Goal: Task Accomplishment & Management: Manage account settings

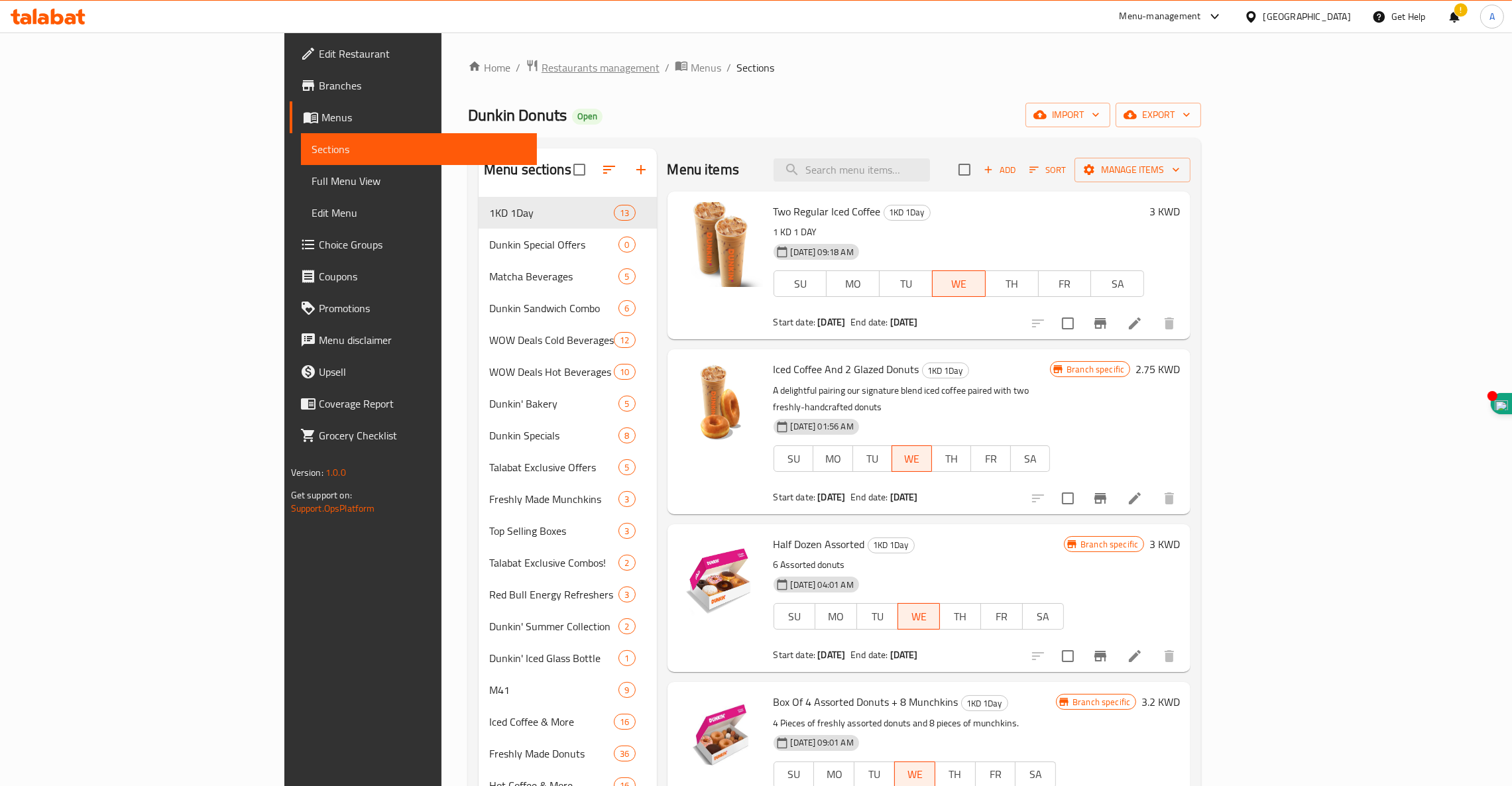
click at [541, 68] on span "Restaurants management" at bounding box center [600, 68] width 118 height 16
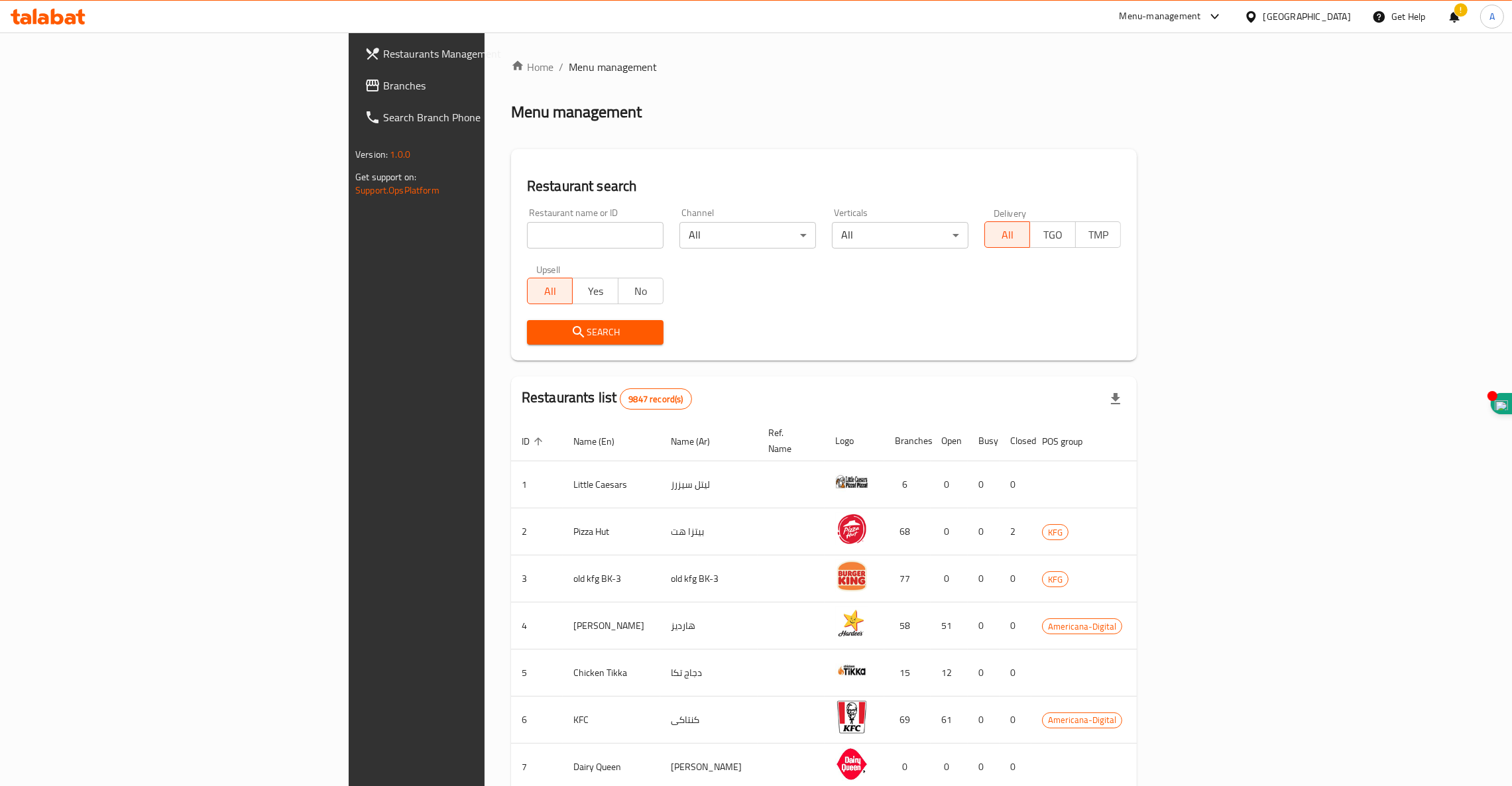
click at [527, 230] on input "search" at bounding box center [595, 234] width 136 height 26
type input "osaka wok"
click button "Search" at bounding box center [595, 332] width 136 height 25
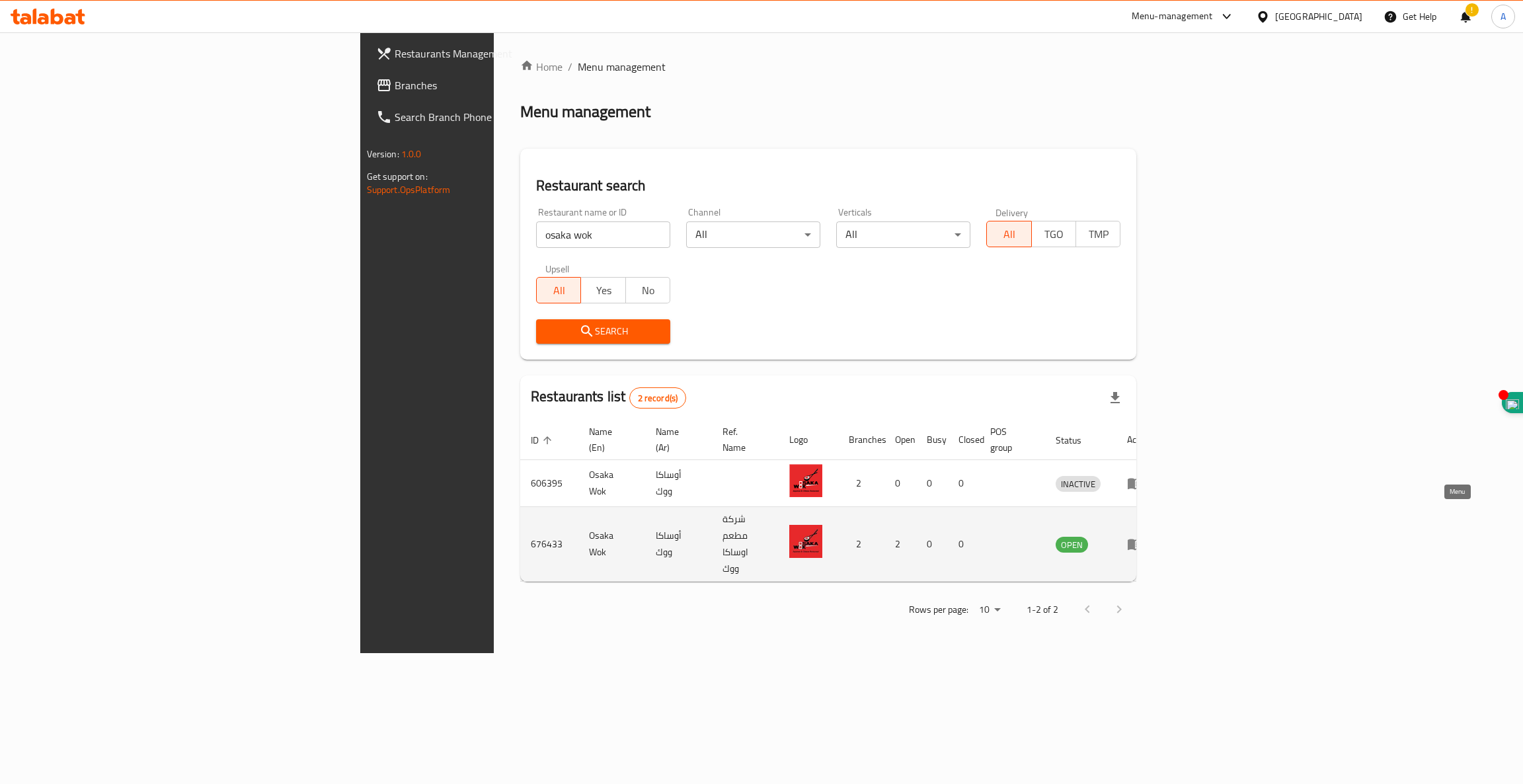
click at [1140, 542] on icon "enhanced table" at bounding box center [1138, 545] width 5 height 6
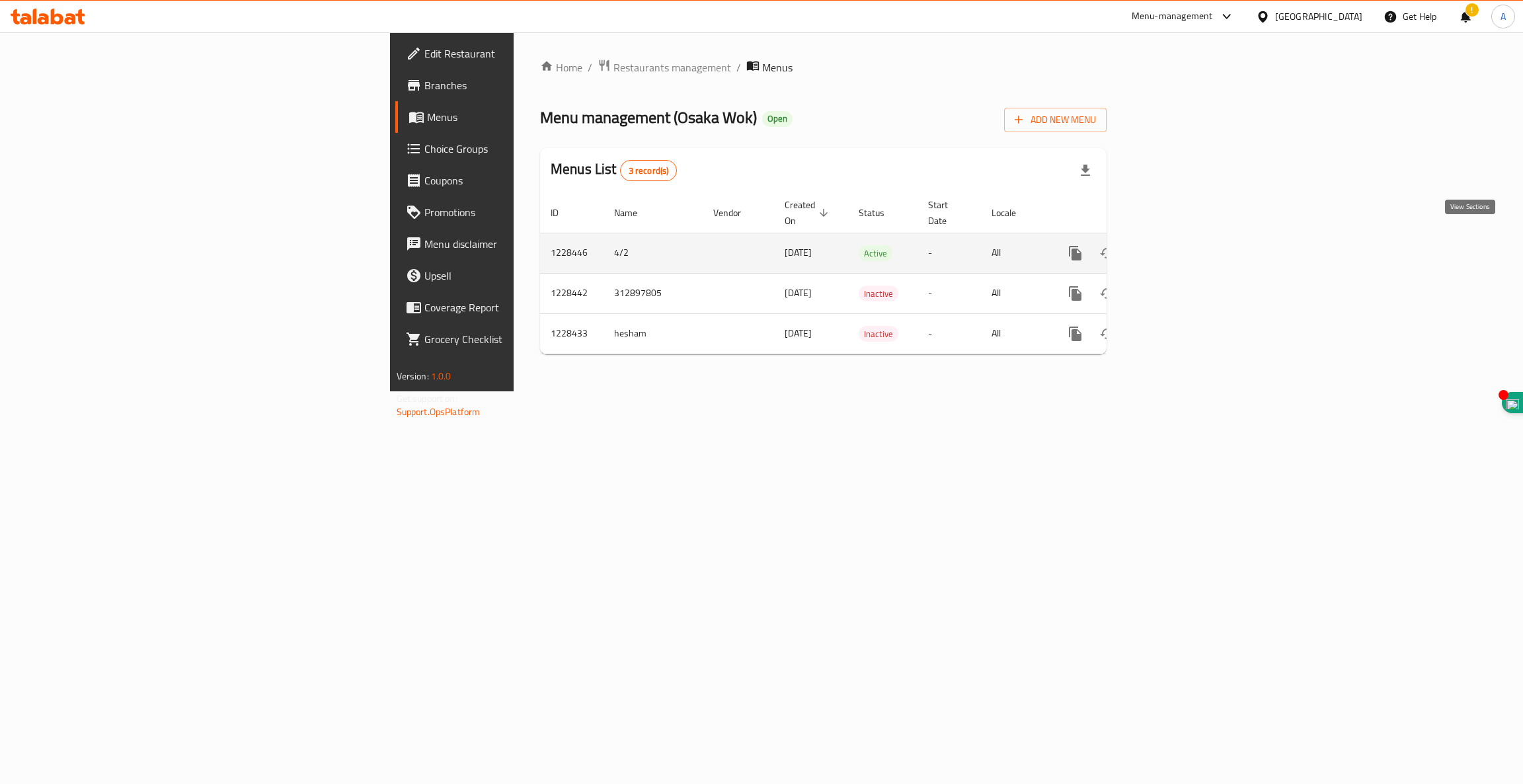
click at [1176, 247] on icon "enhanced table" at bounding box center [1171, 253] width 12 height 12
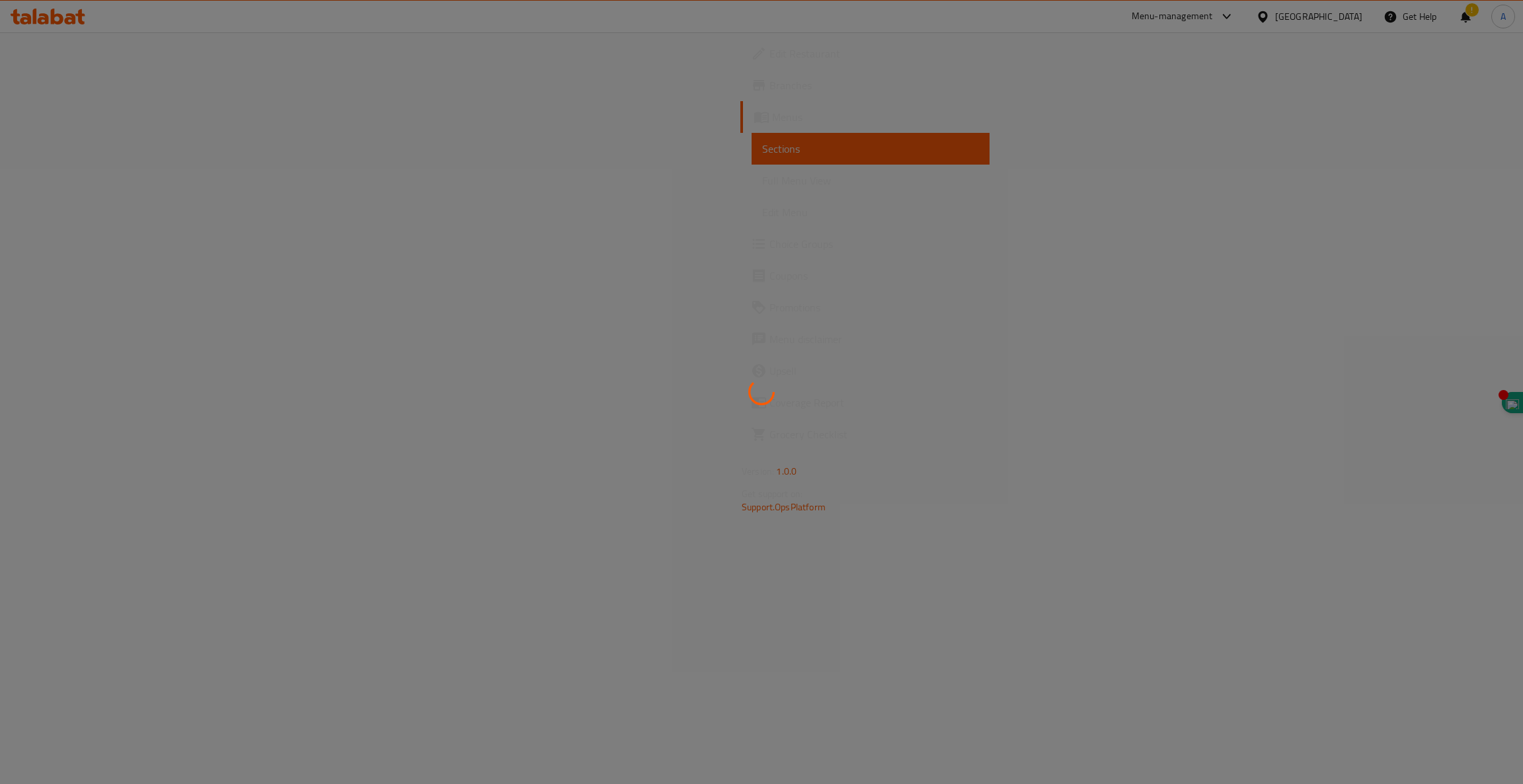
drag, startPoint x: 1468, startPoint y: 241, endPoint x: 675, endPoint y: 402, distance: 809.2
click at [675, 402] on div at bounding box center [761, 392] width 1523 height 784
click at [752, 157] on link "Sections" at bounding box center [870, 149] width 238 height 32
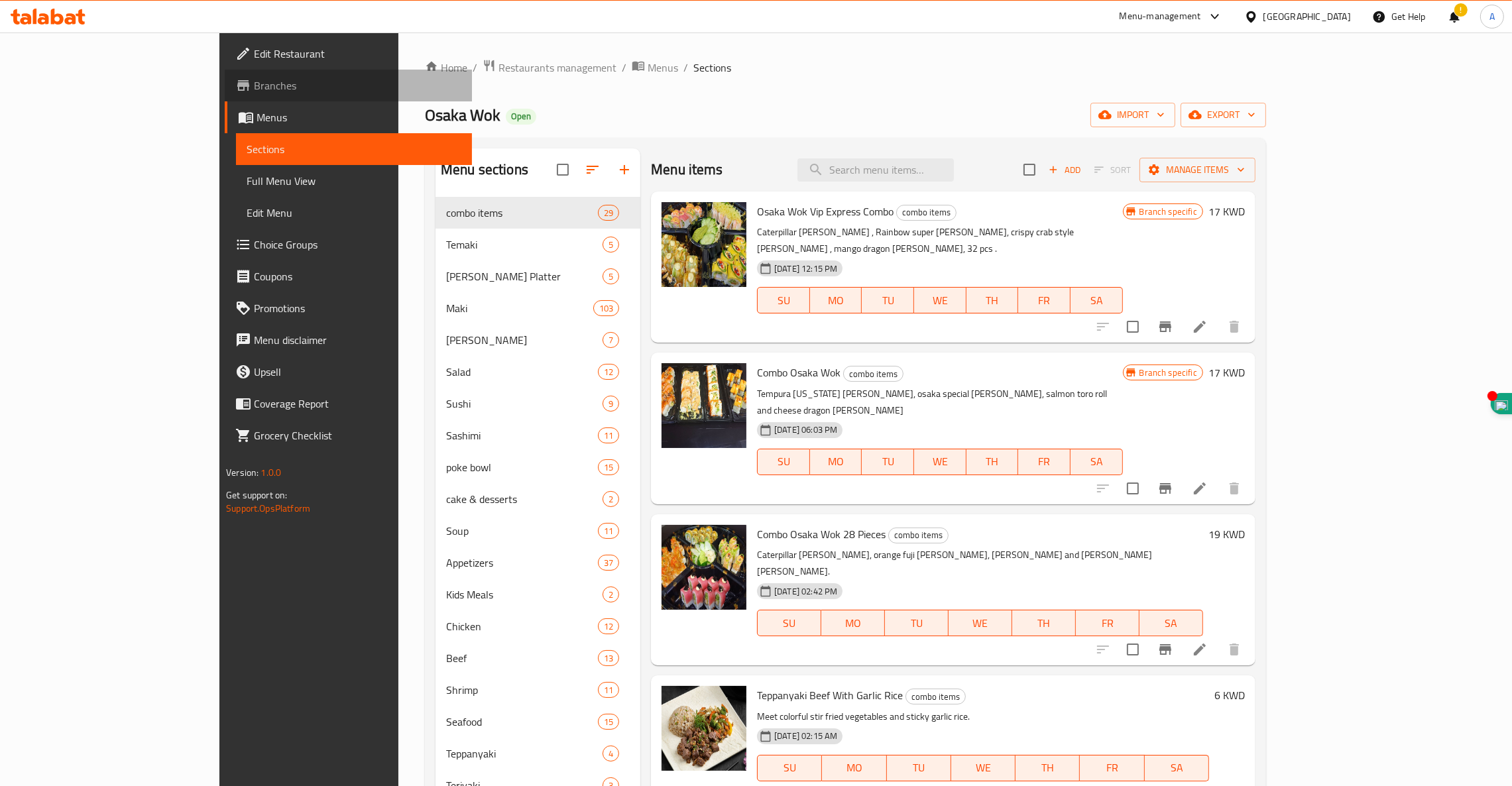
click at [254, 77] on span "Branches" at bounding box center [357, 85] width 207 height 16
